Goal: Navigation & Orientation: Find specific page/section

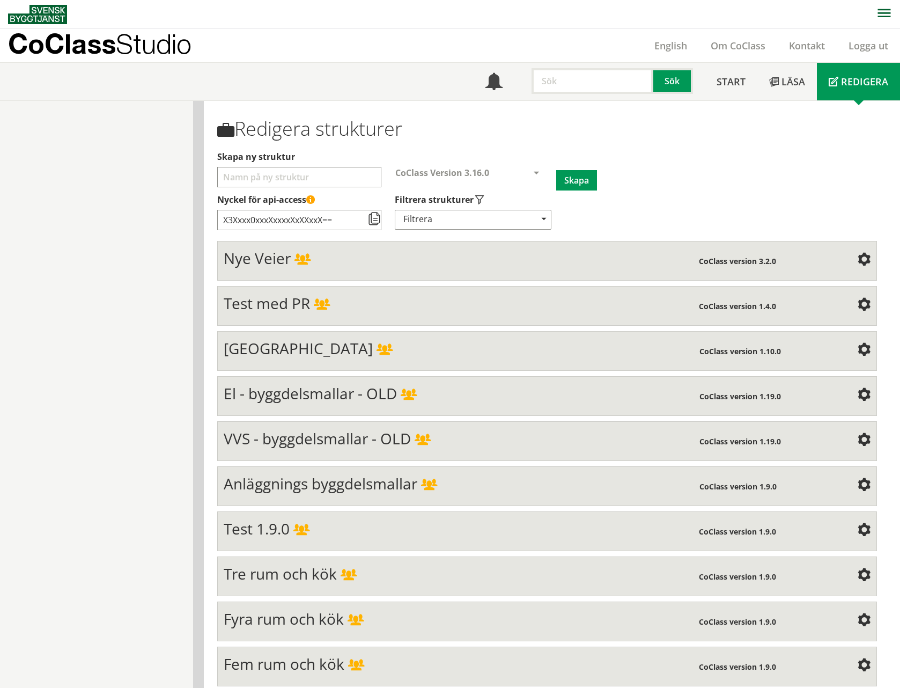
scroll to position [3452, 0]
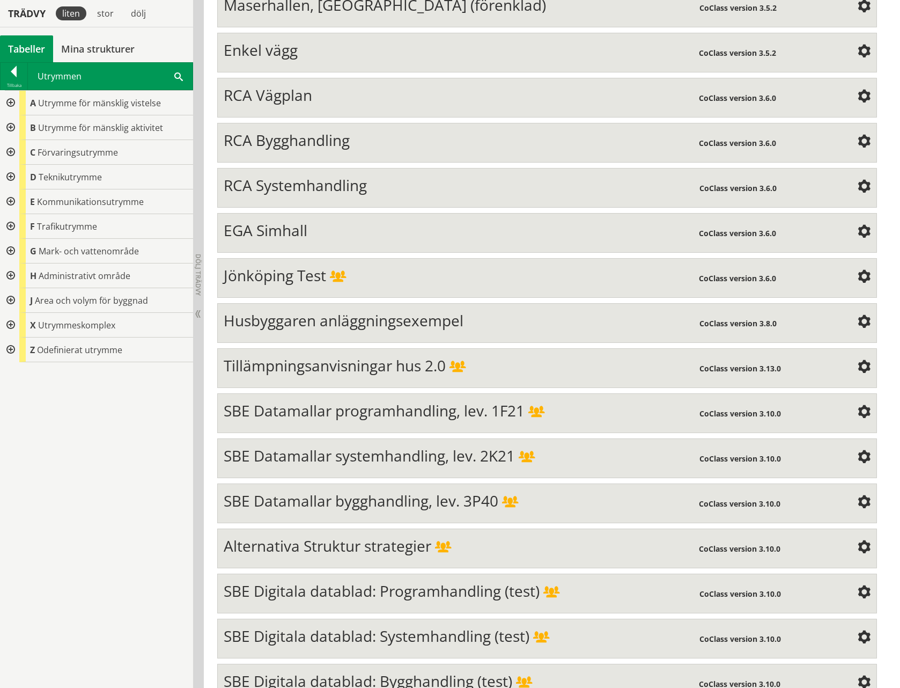
click at [19, 48] on div "Tabeller" at bounding box center [26, 48] width 53 height 27
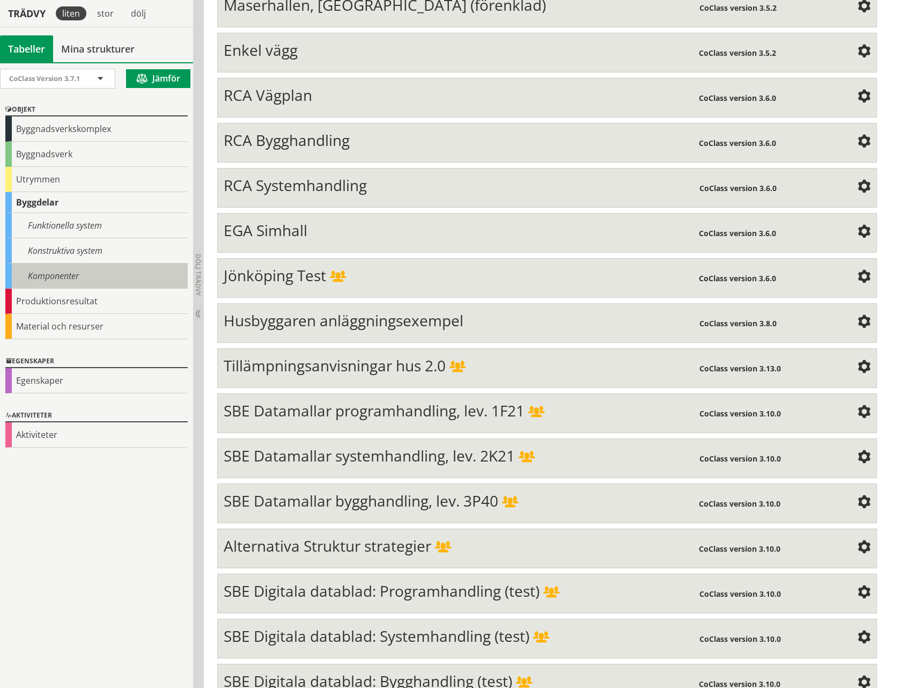
click at [62, 278] on div "Komponenter" at bounding box center [96, 275] width 182 height 25
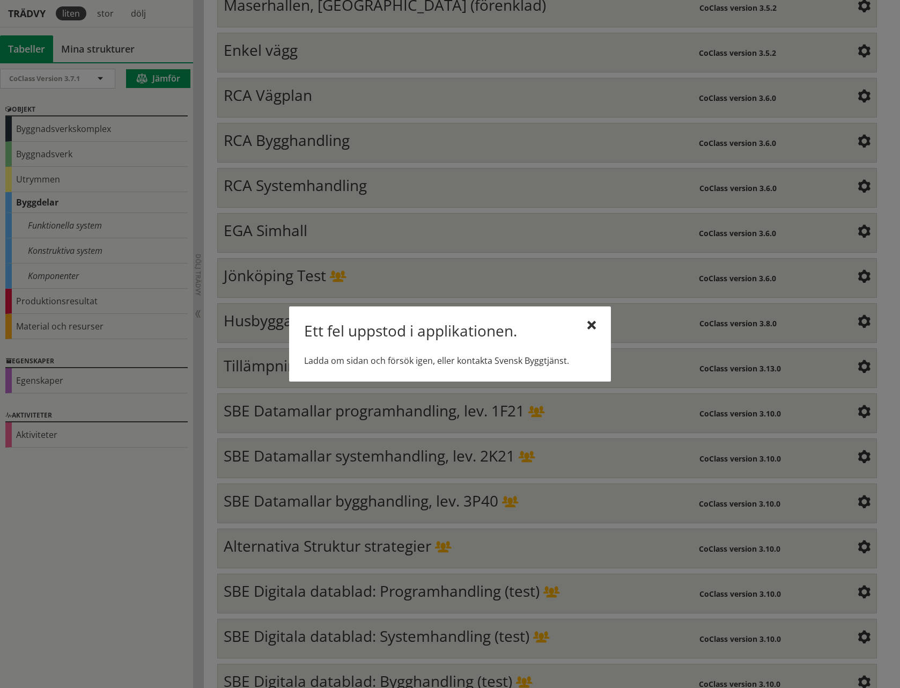
click at [405, 345] on div "Ett fel uppstod i applikationen. Ladda om sidan och försök igen, eller kontakta…" at bounding box center [450, 343] width 322 height 75
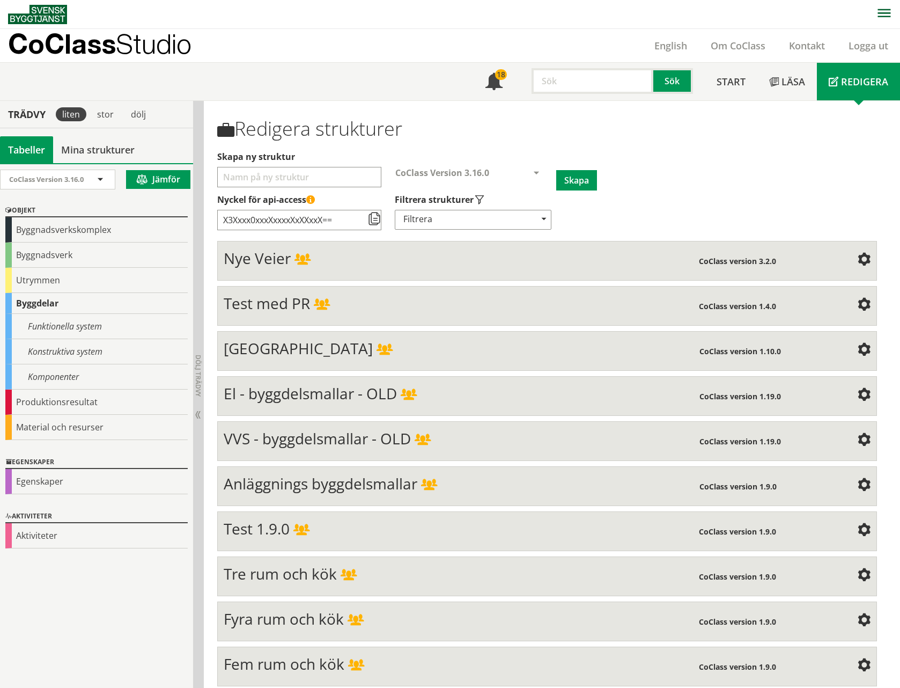
click at [28, 151] on div "Tabeller" at bounding box center [26, 149] width 53 height 27
click at [74, 378] on div "Komponenter" at bounding box center [96, 376] width 182 height 25
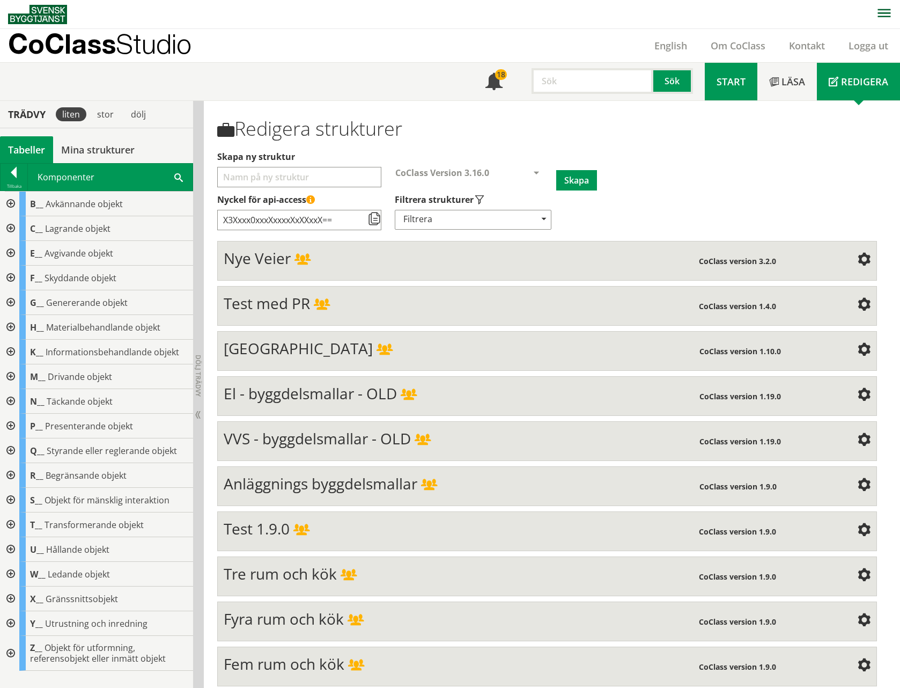
click at [719, 84] on span "Start" at bounding box center [730, 81] width 29 height 13
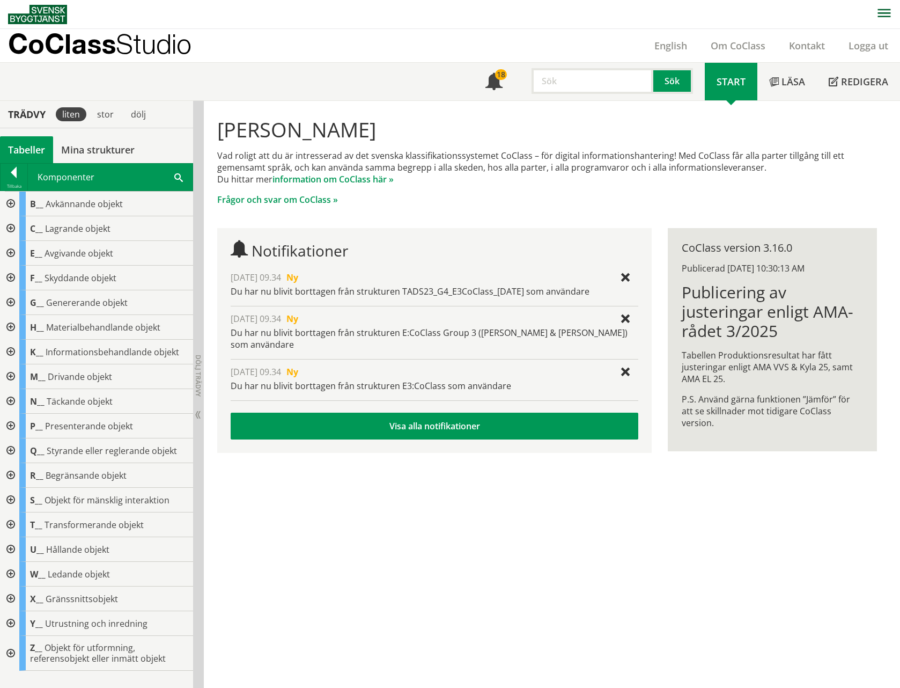
click at [12, 548] on div at bounding box center [9, 549] width 19 height 25
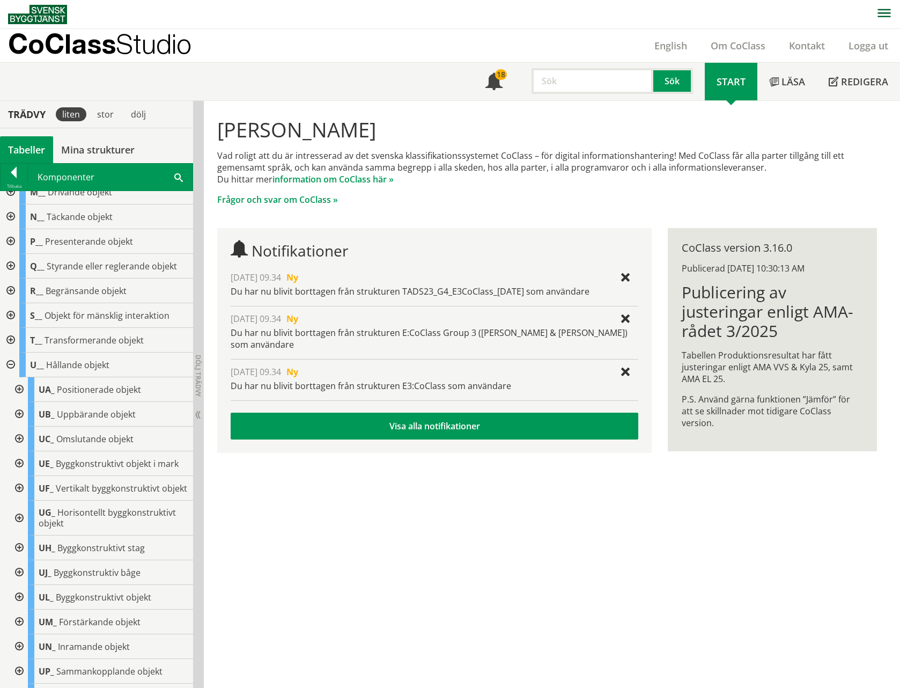
scroll to position [240, 0]
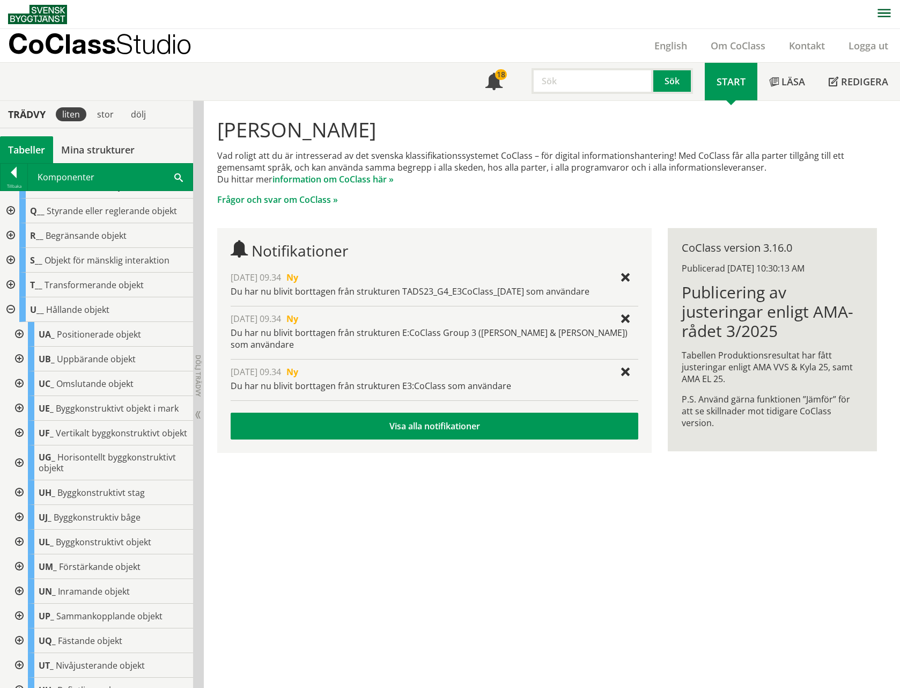
click at [20, 541] on div at bounding box center [18, 541] width 19 height 25
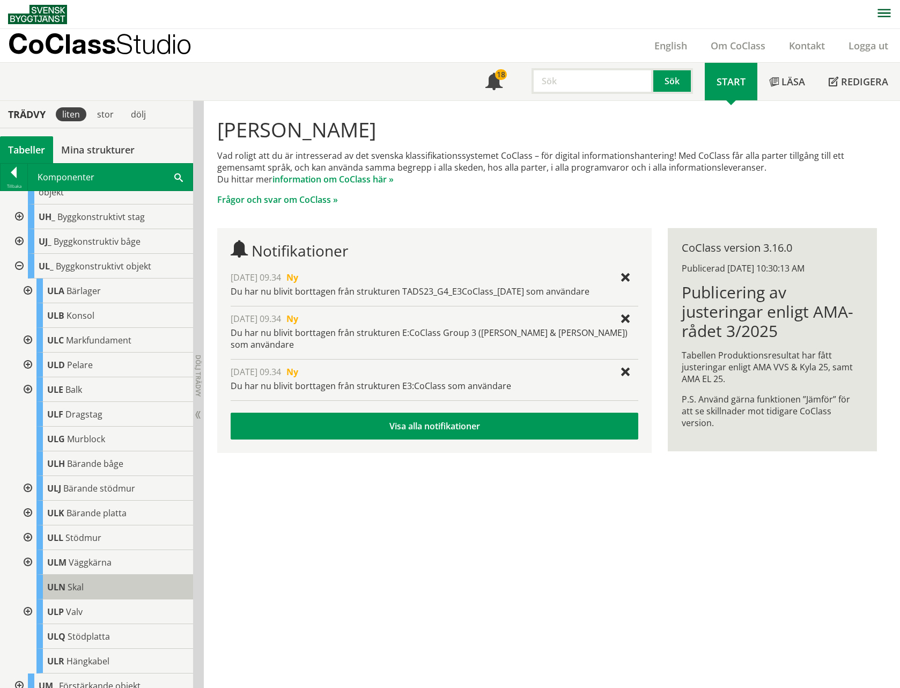
scroll to position [571, 0]
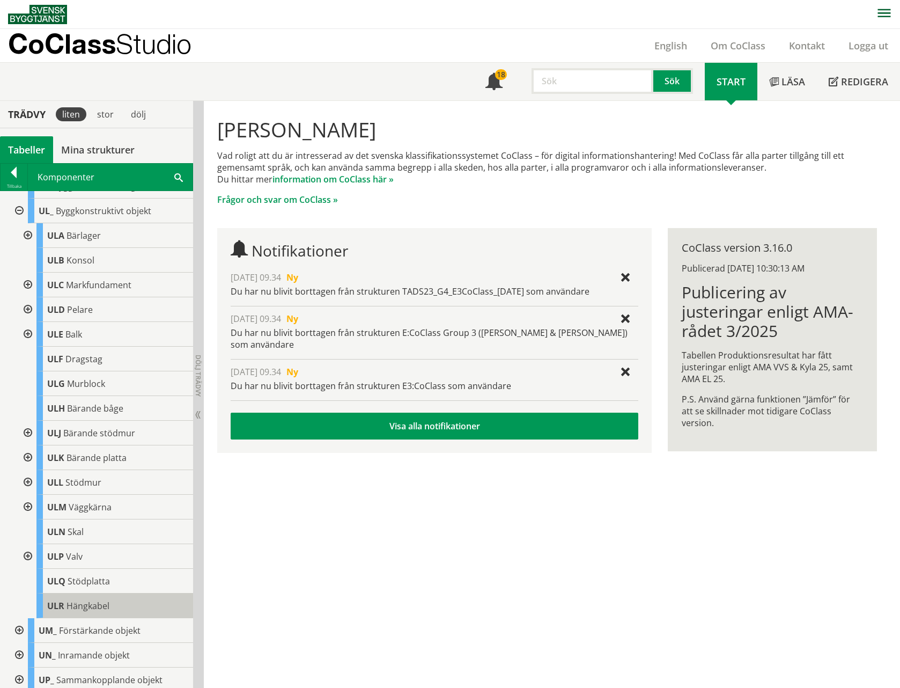
click at [89, 603] on span "Hängkabel" at bounding box center [88, 606] width 43 height 12
